Goal: Task Accomplishment & Management: Use online tool/utility

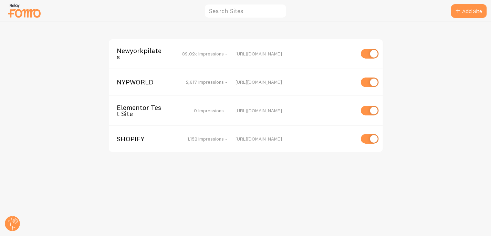
click at [141, 49] on span "Newyorkpilates" at bounding box center [144, 54] width 55 height 13
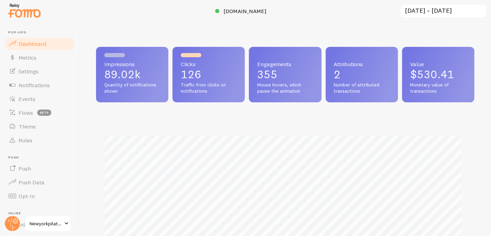
click at [28, 84] on span "Notifications" at bounding box center [34, 85] width 31 height 7
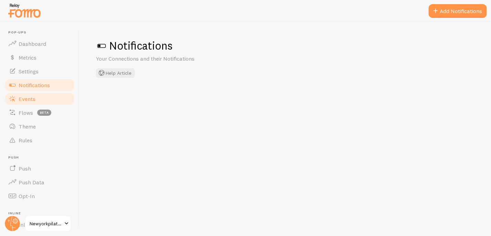
click at [39, 99] on link "Events" at bounding box center [39, 99] width 71 height 14
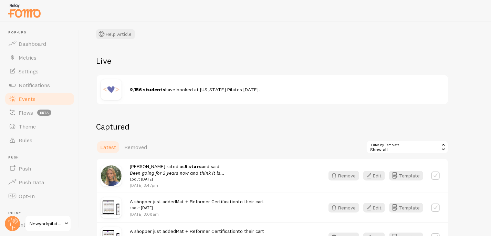
scroll to position [58, 0]
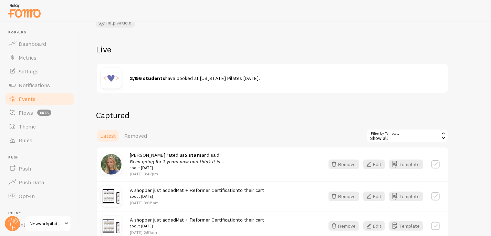
click at [409, 136] on div "Show all" at bounding box center [407, 136] width 83 height 14
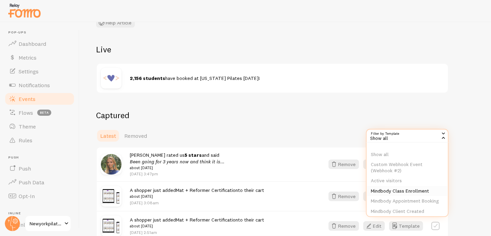
click at [411, 192] on li "Mindbody Class Enrollment" at bounding box center [407, 191] width 81 height 10
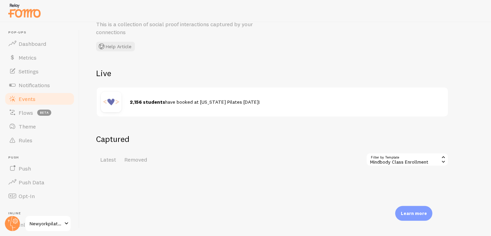
scroll to position [38, 0]
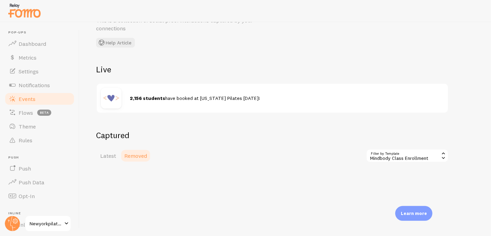
click at [132, 153] on span "Removed" at bounding box center [135, 155] width 23 height 7
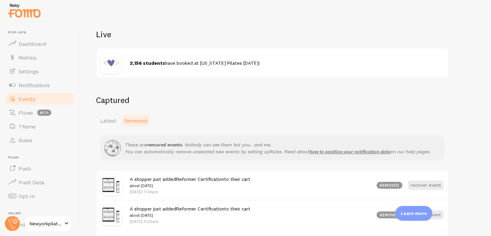
scroll to position [92, 0]
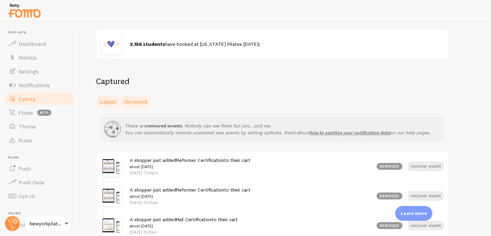
click at [107, 101] on span "Latest" at bounding box center [108, 101] width 16 height 7
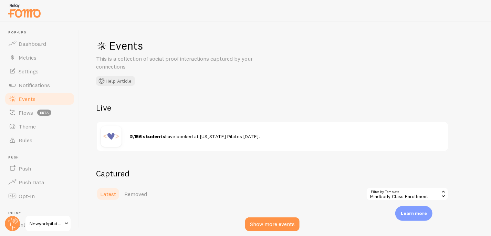
scroll to position [38, 0]
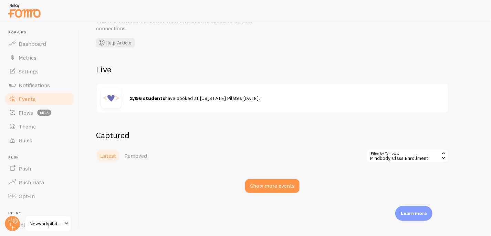
click at [402, 195] on div "Events This is a collection of social proof interactions captured by your conne…" at bounding box center [286, 129] width 412 height 214
click at [388, 155] on div "Mindbody Class Enrollment" at bounding box center [407, 156] width 83 height 14
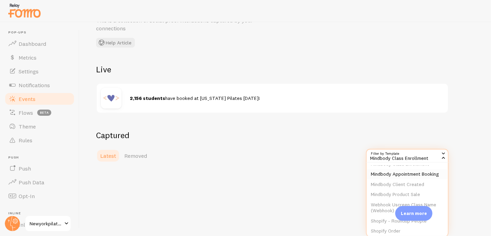
scroll to position [52, 0]
click at [382, 172] on li "Mindbody Appointment Booking" at bounding box center [407, 169] width 81 height 10
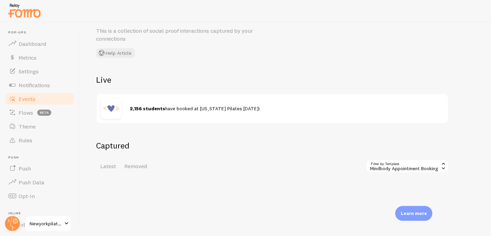
scroll to position [38, 0]
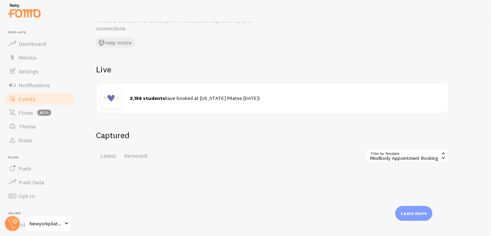
click at [389, 155] on div "Mindbody Appointment Booking" at bounding box center [407, 156] width 83 height 14
click at [399, 181] on li "Mindbody Product Sale" at bounding box center [407, 177] width 81 height 10
click at [398, 160] on div "Mindbody Product Sale" at bounding box center [407, 156] width 83 height 14
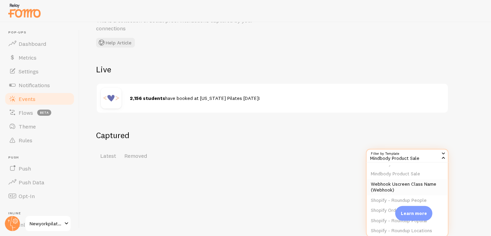
scroll to position [66, 0]
click at [390, 171] on li "Mindbody Client Created" at bounding box center [407, 165] width 81 height 10
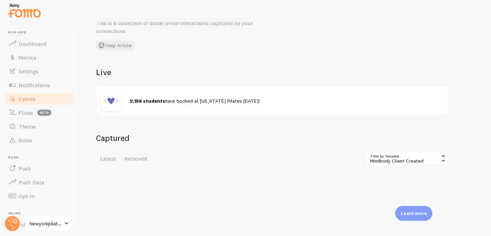
scroll to position [38, 0]
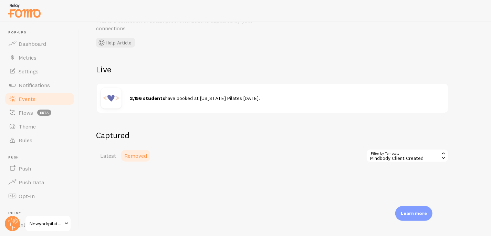
click at [136, 151] on link "Removed" at bounding box center [135, 156] width 31 height 14
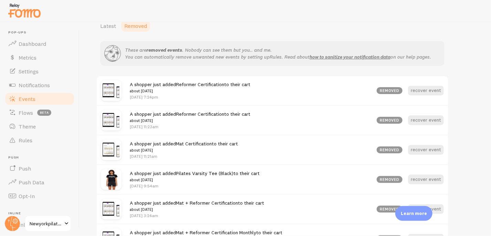
scroll to position [98, 0]
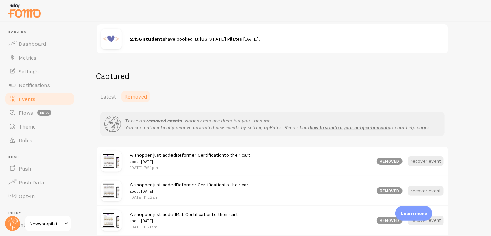
click at [33, 220] on span "Newyorkpilates" at bounding box center [46, 223] width 33 height 8
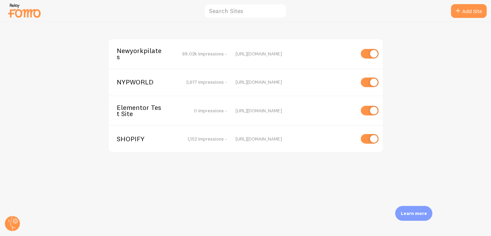
click at [141, 79] on span "NYPWORLD" at bounding box center [144, 82] width 55 height 6
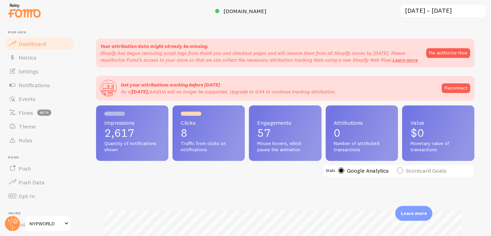
scroll to position [181, 374]
click at [31, 98] on span "Events" at bounding box center [27, 98] width 17 height 7
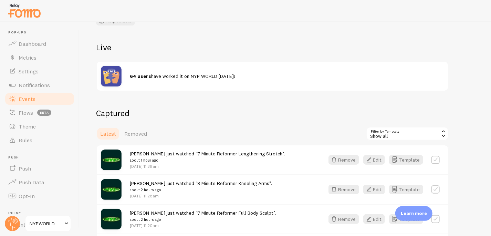
scroll to position [61, 0]
click at [390, 132] on div "Show all" at bounding box center [407, 133] width 83 height 14
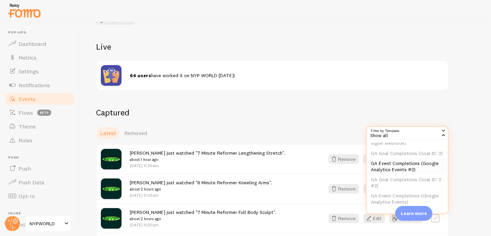
scroll to position [0, 0]
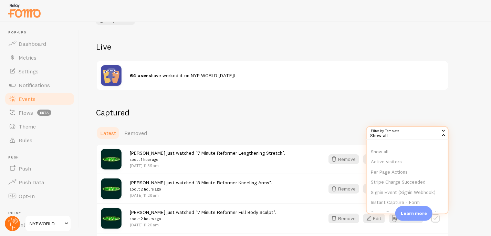
click at [8, 221] on circle at bounding box center [12, 223] width 15 height 15
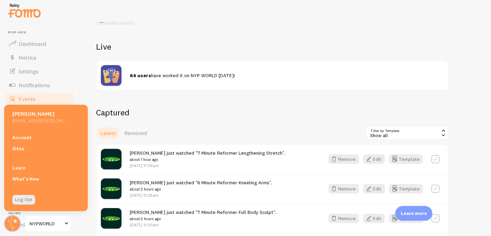
click at [37, 221] on span "NYPWORLD" at bounding box center [46, 223] width 33 height 8
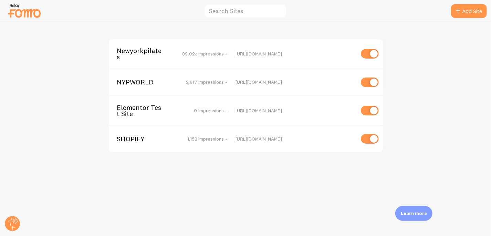
click at [133, 48] on span "Newyorkpilates" at bounding box center [144, 54] width 55 height 13
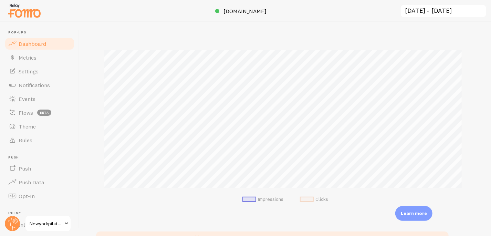
scroll to position [180, 0]
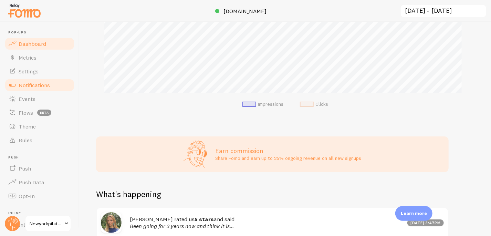
click at [37, 83] on span "Notifications" at bounding box center [34, 85] width 31 height 7
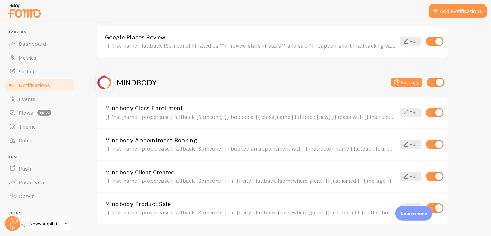
scroll to position [459, 0]
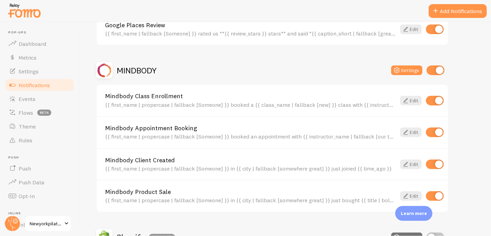
click at [138, 67] on h2 "MINDBODY" at bounding box center [137, 70] width 40 height 11
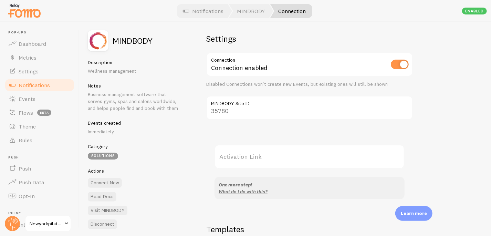
scroll to position [12, 0]
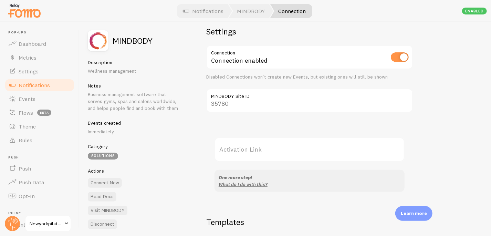
click at [242, 149] on label "Activation Link" at bounding box center [310, 149] width 190 height 24
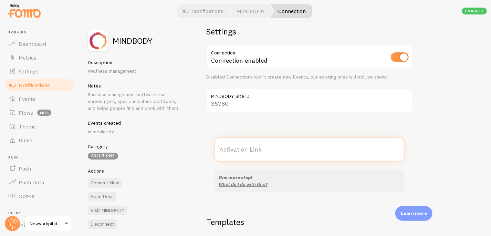
click at [242, 149] on input "Activation Link" at bounding box center [310, 149] width 190 height 24
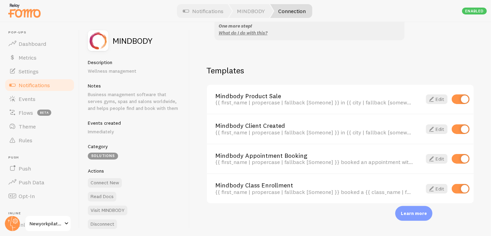
scroll to position [0, 0]
